Goal: Task Accomplishment & Management: Use online tool/utility

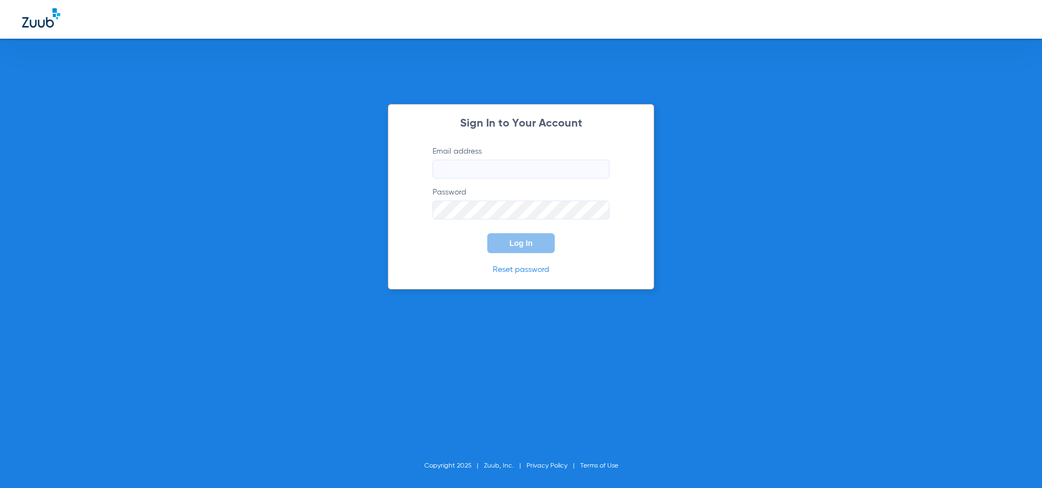
type input "[EMAIL_ADDRESS][DOMAIN_NAME]"
click at [505, 253] on button "Log In" at bounding box center [520, 243] width 67 height 20
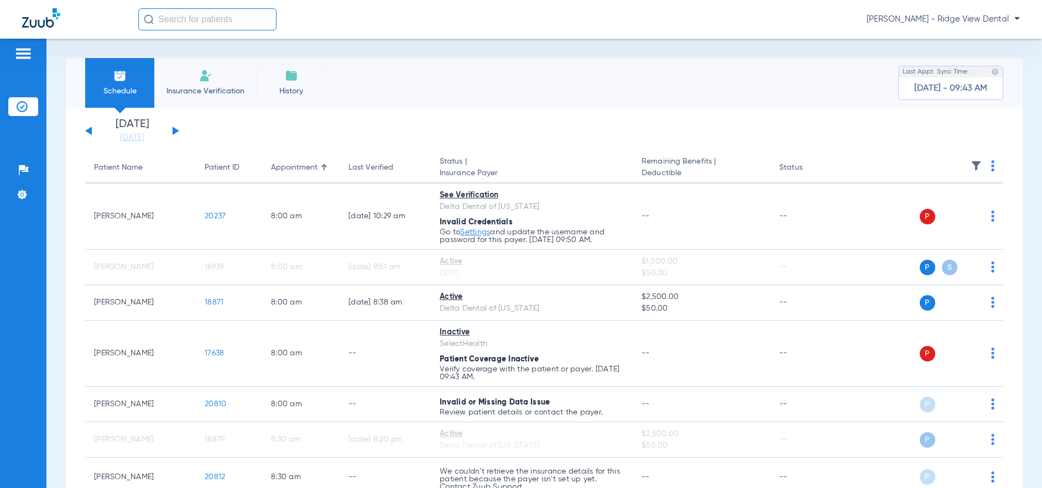
click at [174, 129] on button at bounding box center [176, 131] width 7 height 8
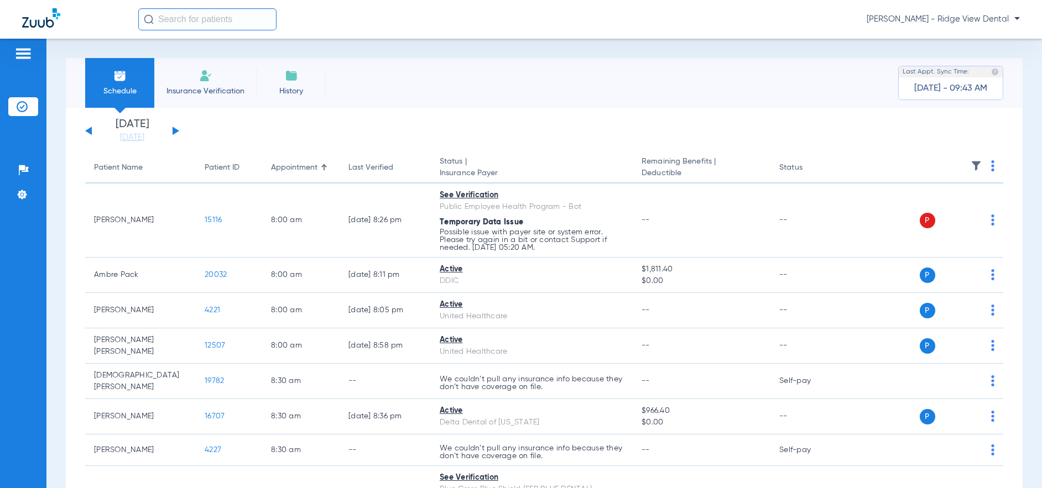
click at [176, 131] on button at bounding box center [176, 131] width 7 height 8
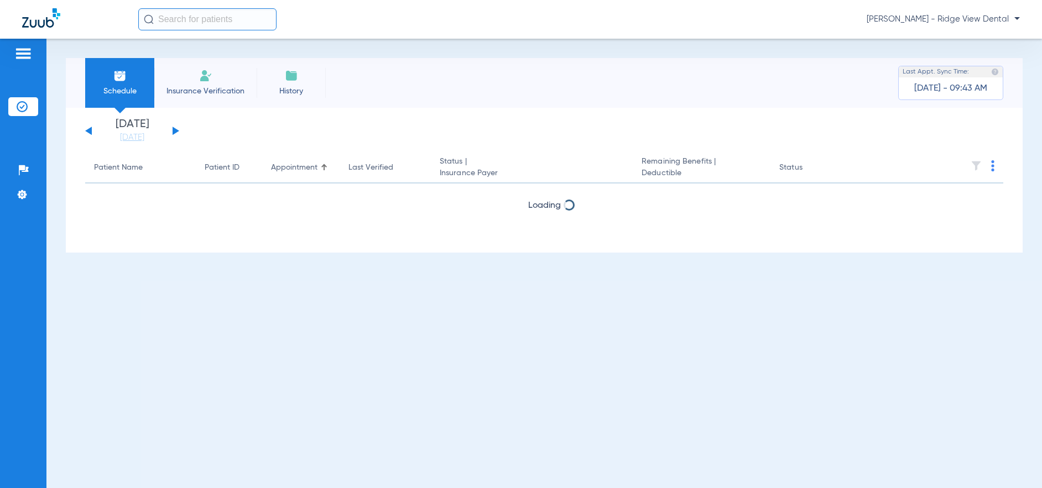
click at [176, 131] on button at bounding box center [176, 131] width 7 height 8
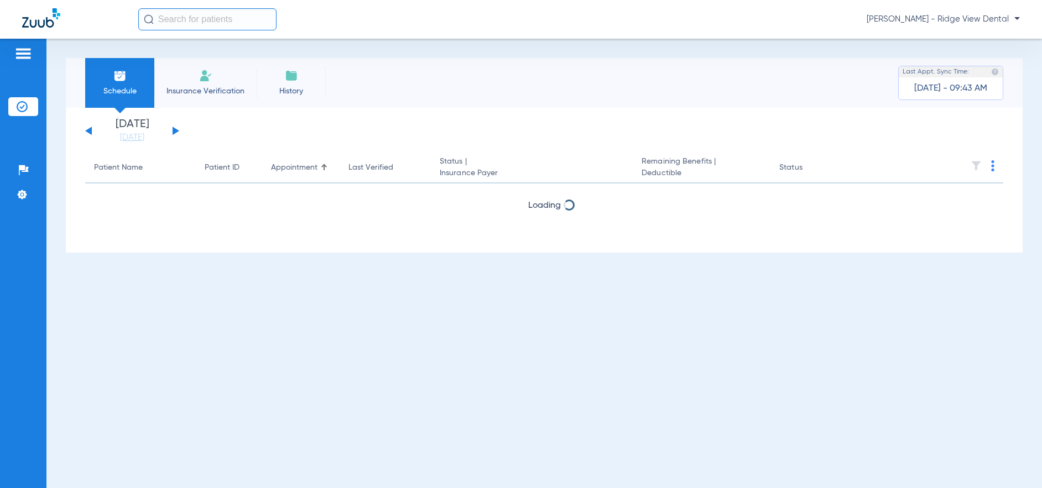
click at [176, 131] on button at bounding box center [176, 131] width 7 height 8
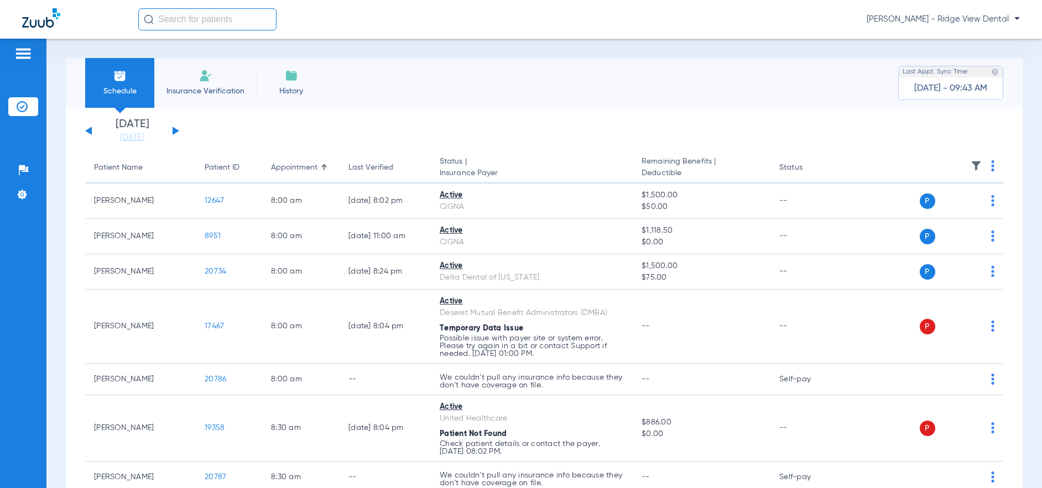
click at [980, 169] on th at bounding box center [924, 168] width 158 height 31
click at [991, 170] on img at bounding box center [992, 165] width 3 height 11
click at [947, 216] on button "Verify All" at bounding box center [942, 210] width 87 height 22
